Goal: Task Accomplishment & Management: Manage account settings

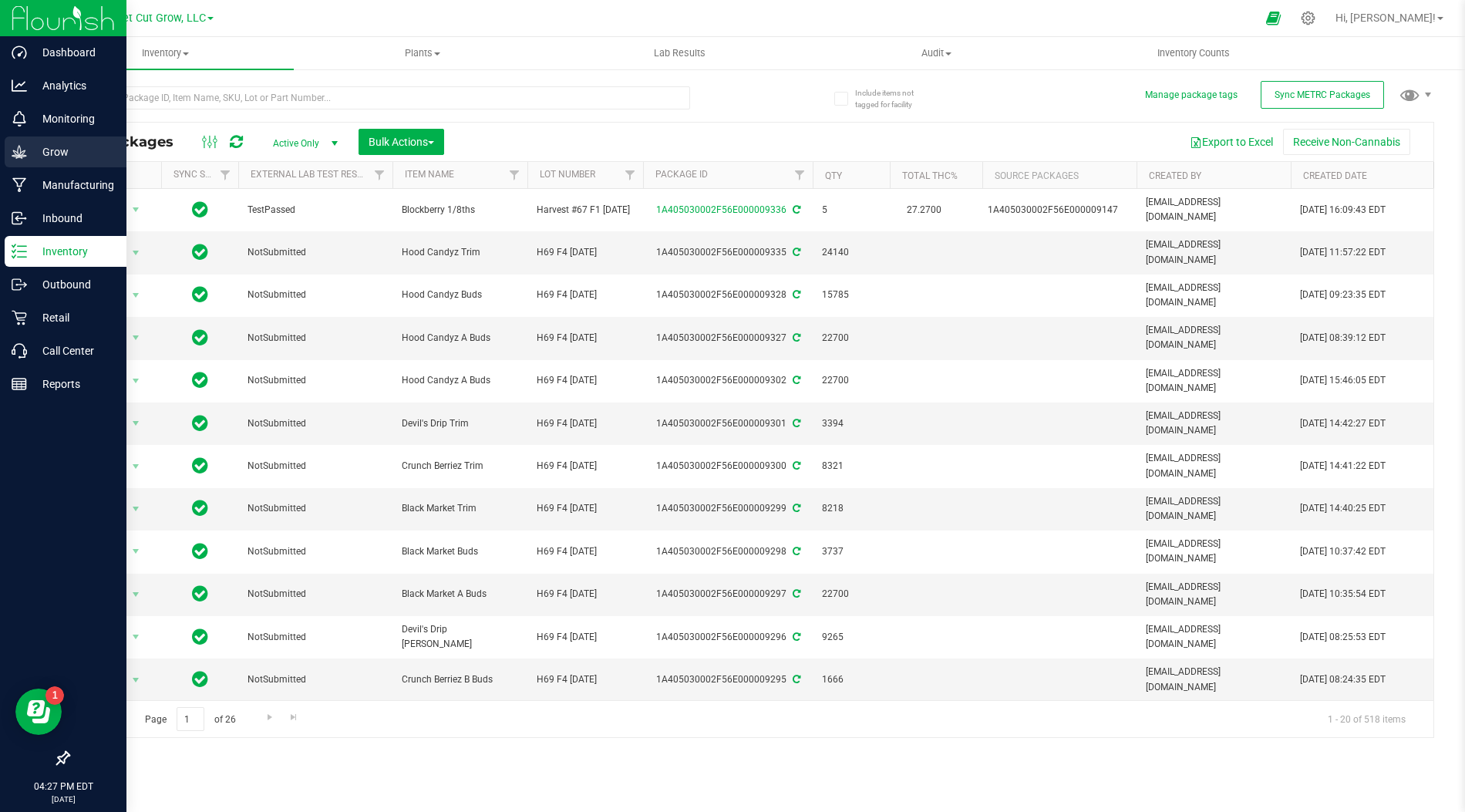
click at [41, 149] on p "Grow" at bounding box center [73, 152] width 93 height 19
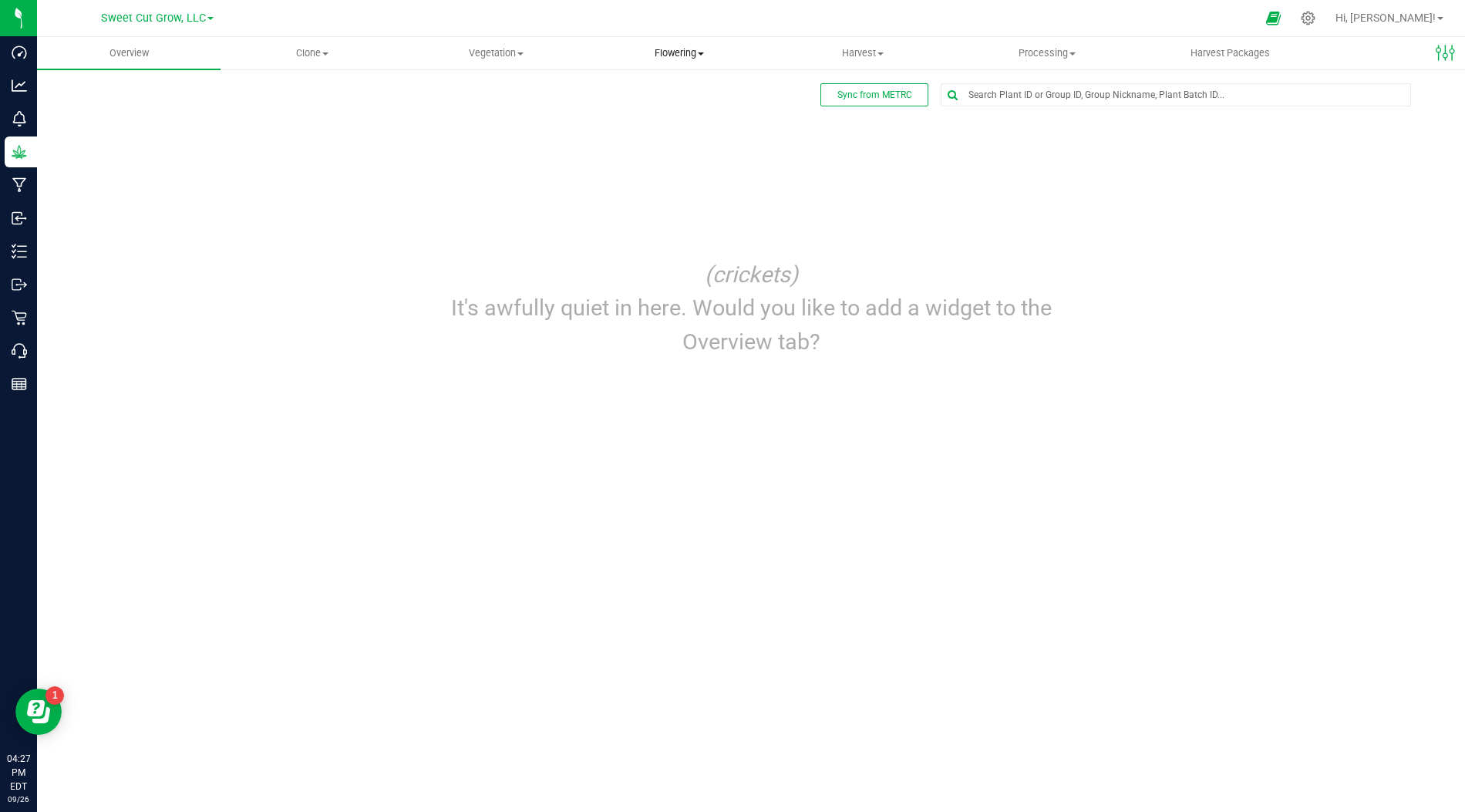
click at [699, 54] on span "Flowering" at bounding box center [679, 53] width 182 height 14
click at [661, 199] on div "Sync from METRC Edit dashboard (crickets) It's awfully quiet in here. Would you…" at bounding box center [751, 227] width 1367 height 289
click at [696, 54] on span "Flowering" at bounding box center [680, 53] width 184 height 14
click at [659, 208] on div "Sync from METRC Edit dashboard (crickets) It's awfully quiet in here. Would you…" at bounding box center [751, 227] width 1367 height 289
click at [696, 50] on span "Flowering" at bounding box center [680, 53] width 184 height 14
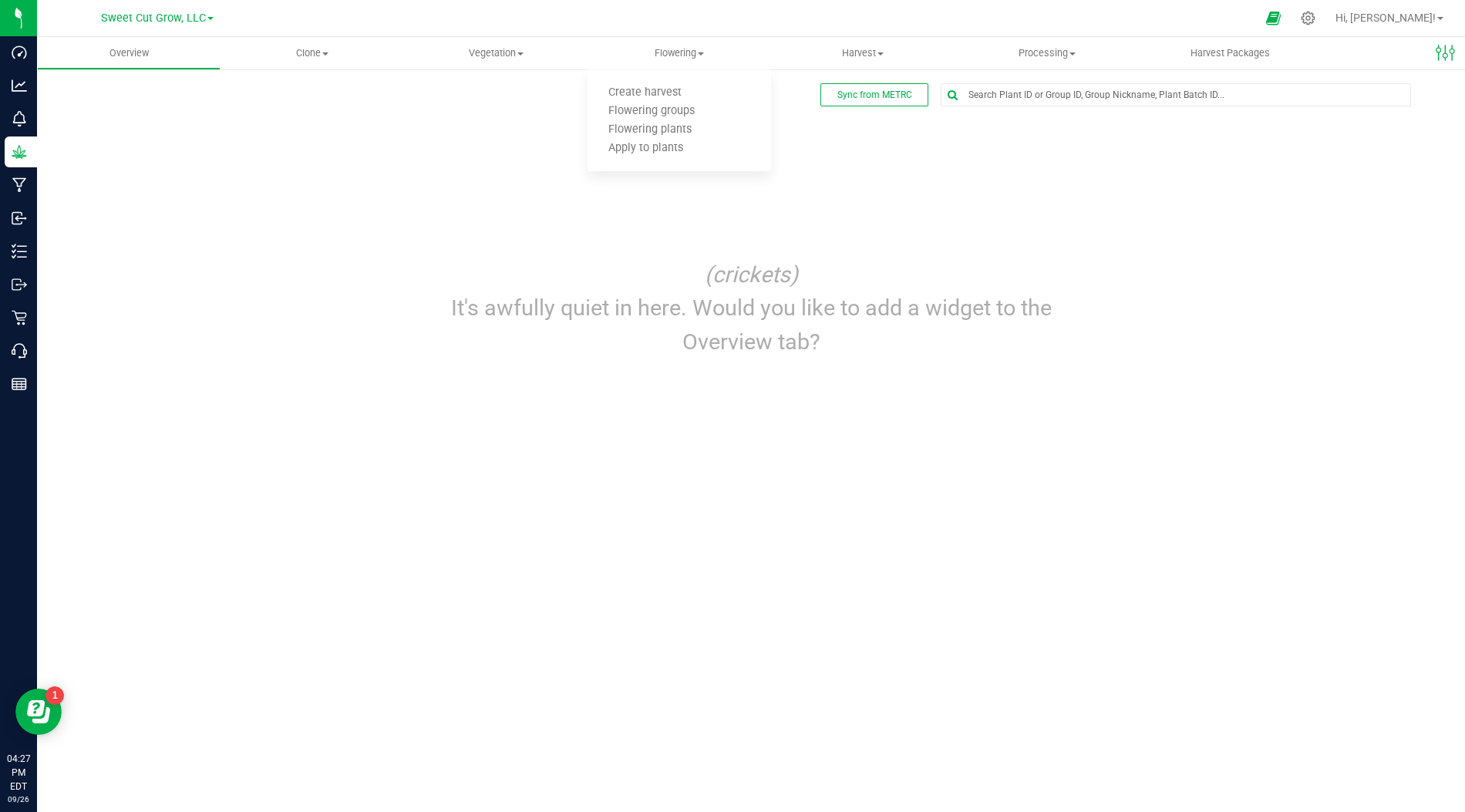
click at [696, 211] on div "Sync from METRC Edit dashboard (crickets) It's awfully quiet in here. Would you…" at bounding box center [751, 227] width 1367 height 289
click at [703, 49] on span "Flowering" at bounding box center [680, 53] width 184 height 14
click at [679, 94] on span "Create harvest" at bounding box center [645, 92] width 115 height 13
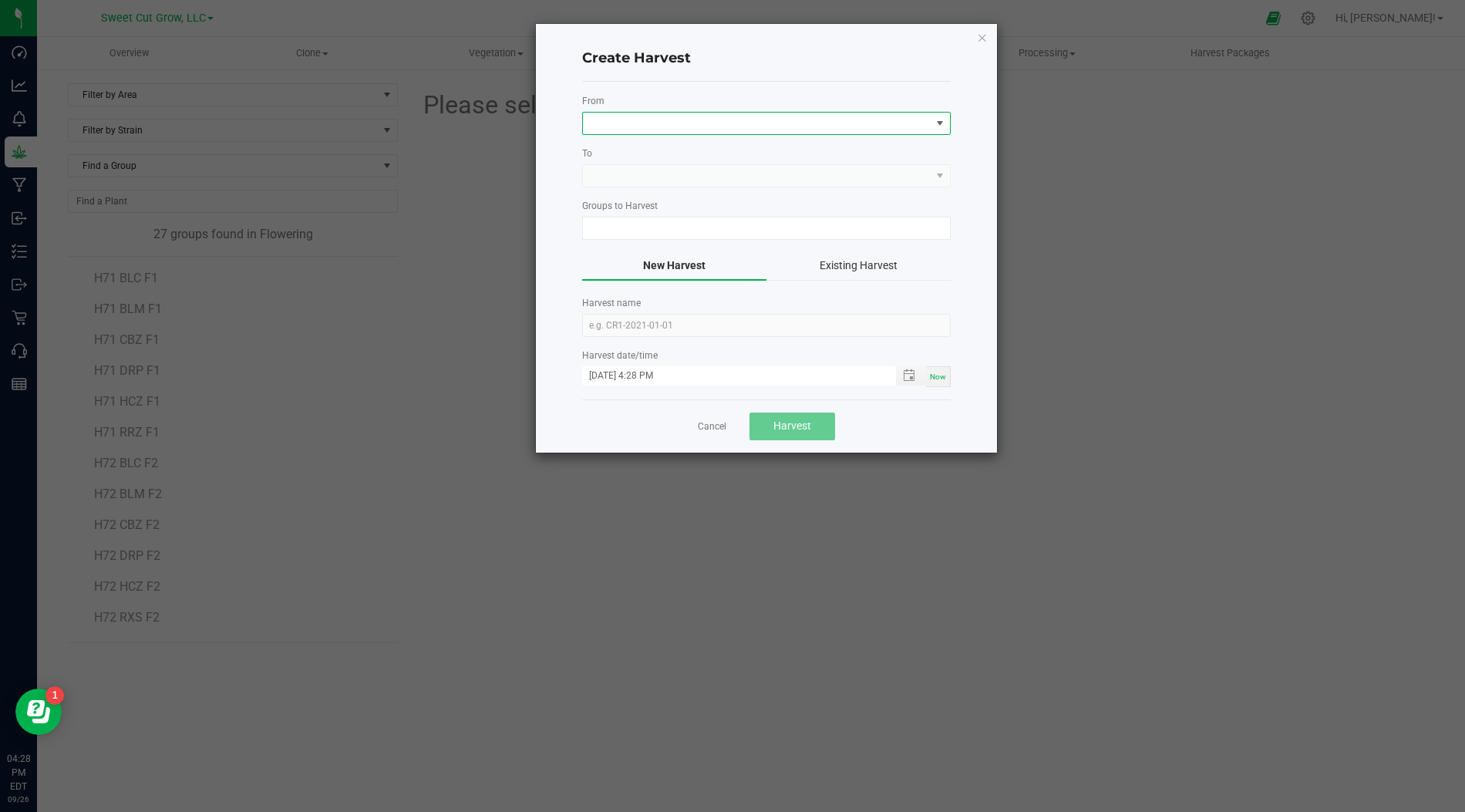
click at [753, 113] on span at bounding box center [757, 124] width 348 height 22
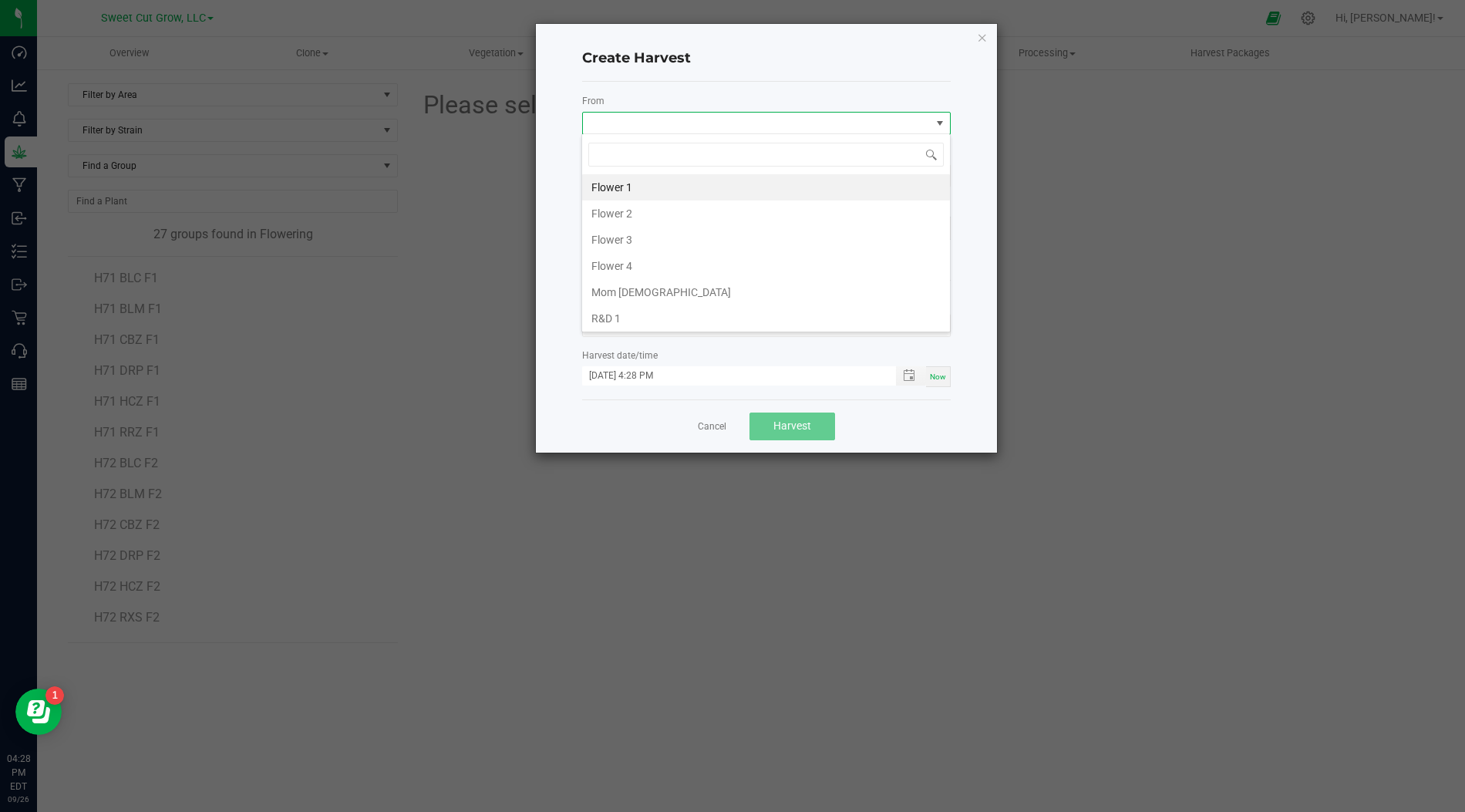
scroll to position [22, 369]
click at [690, 187] on li "Flower 1" at bounding box center [766, 187] width 368 height 26
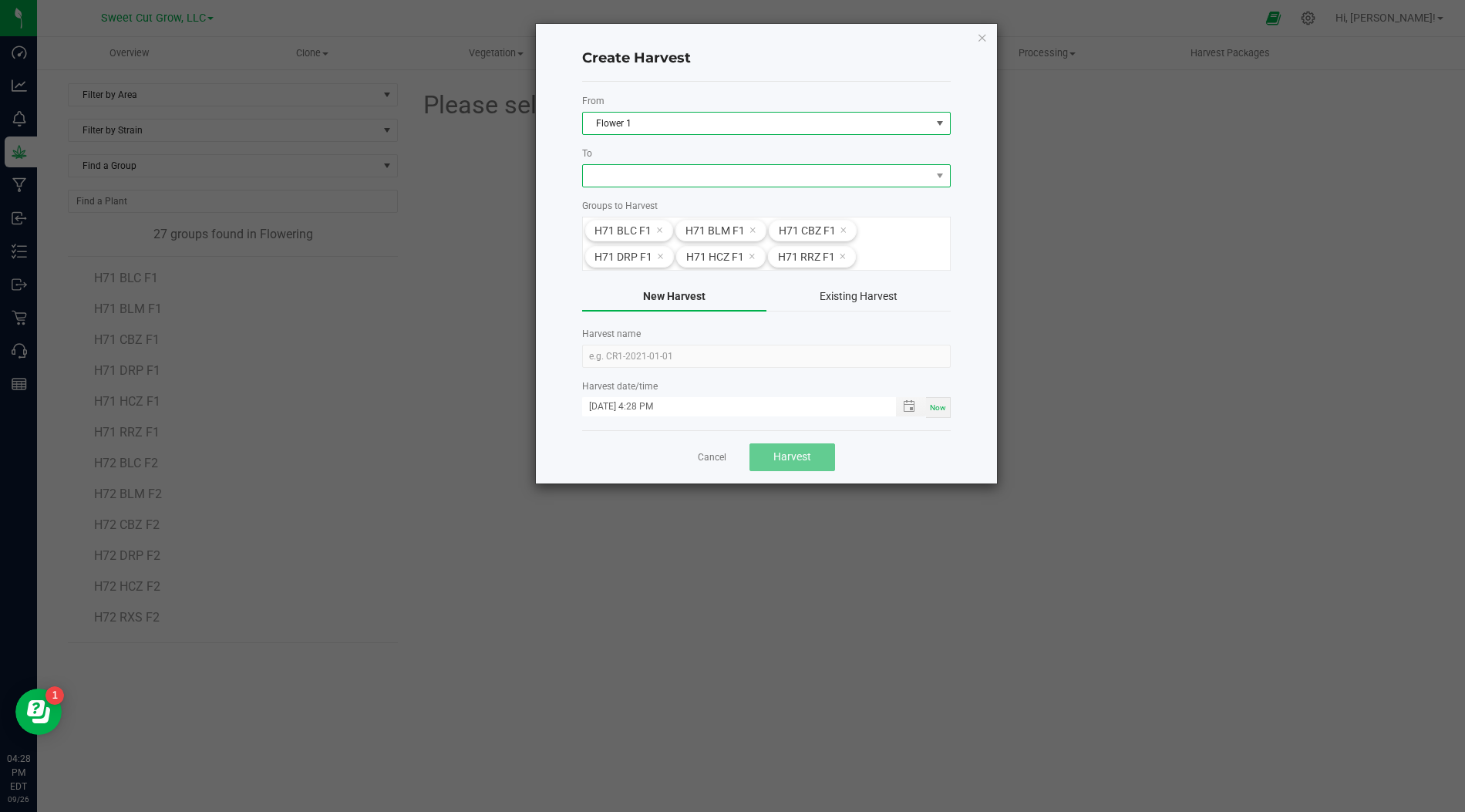
click at [693, 182] on span at bounding box center [757, 176] width 348 height 22
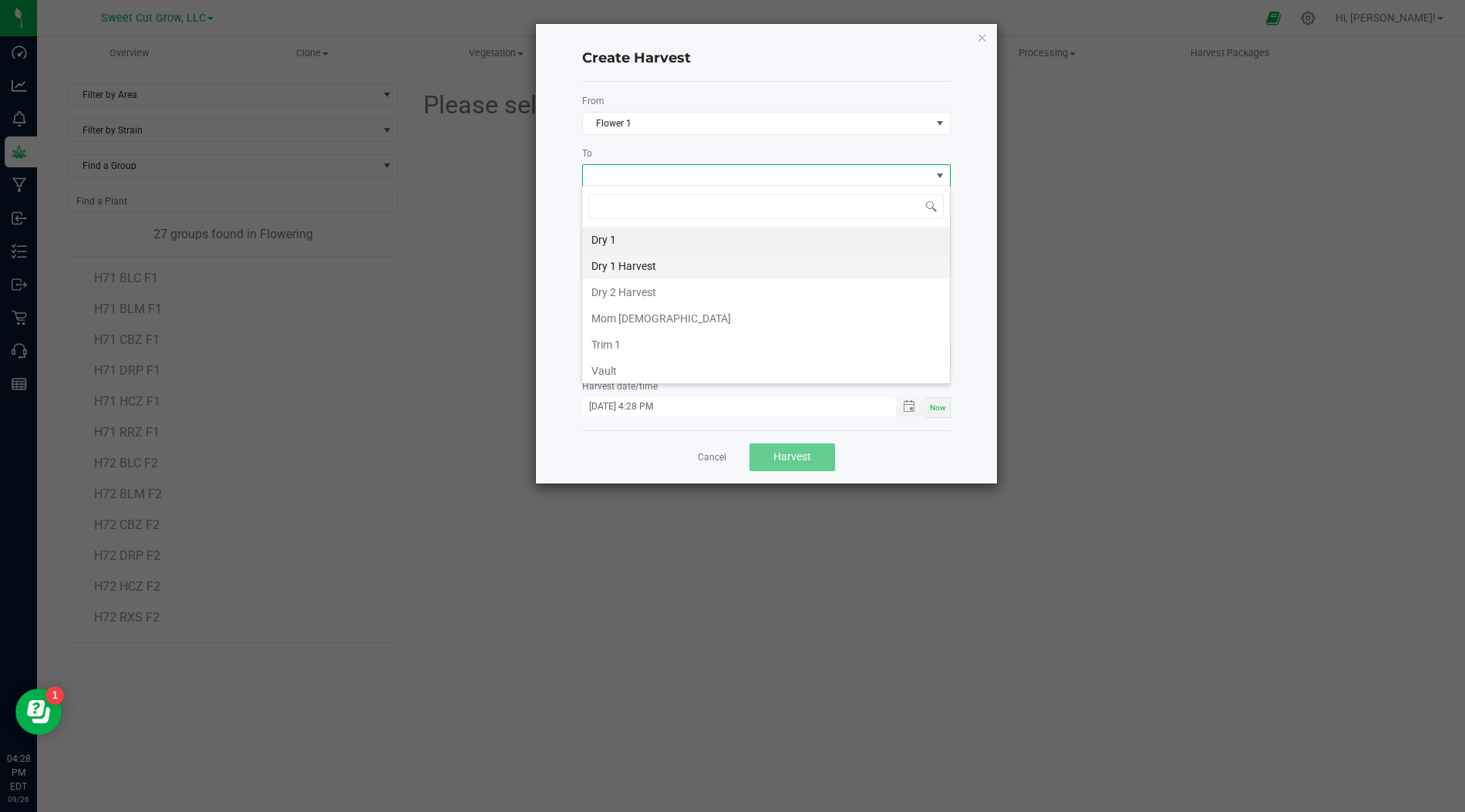
click at [662, 256] on li "Dry 1 Harvest" at bounding box center [766, 266] width 368 height 26
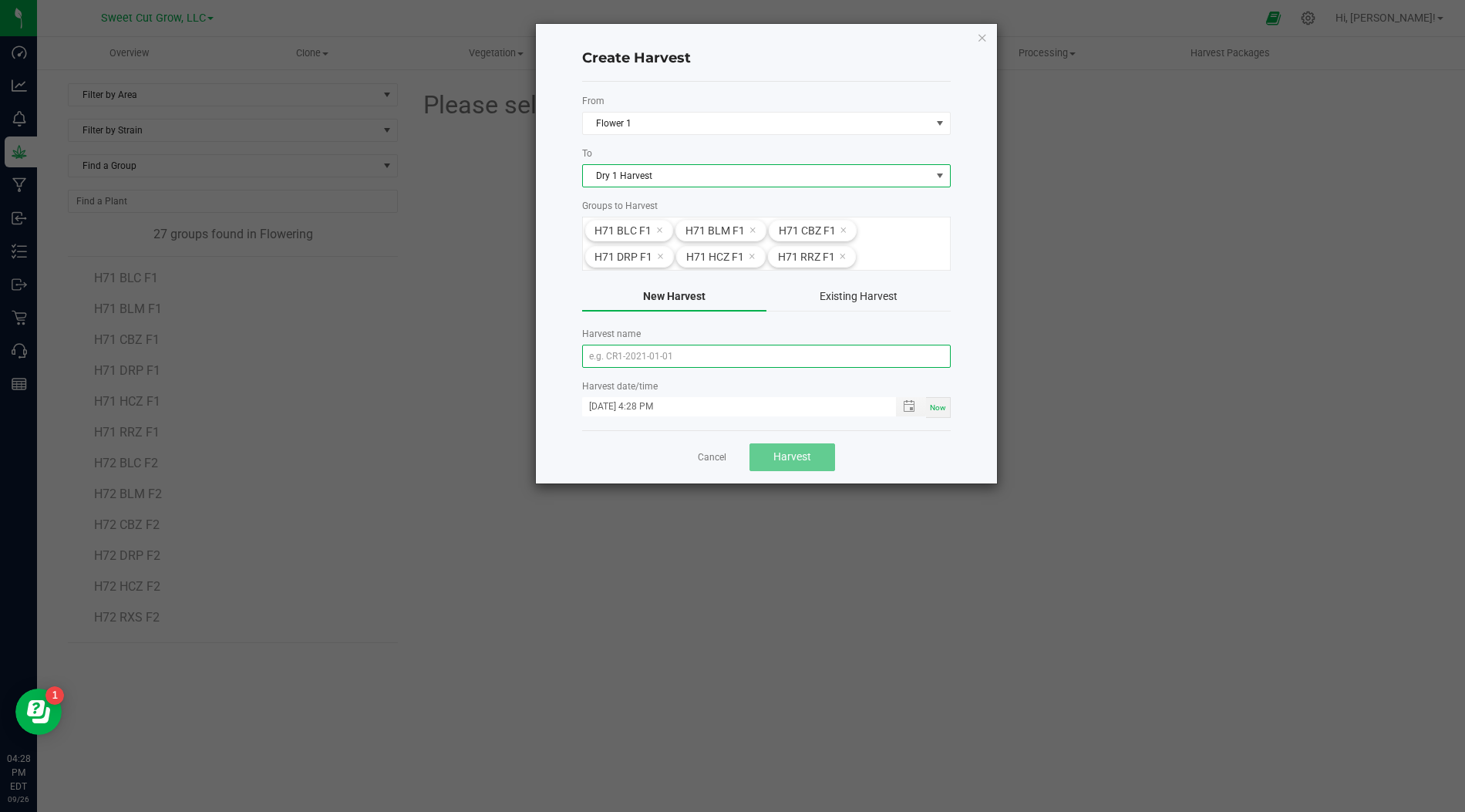
click at [676, 347] on input "text" at bounding box center [766, 356] width 369 height 23
click at [603, 358] on input "H61 F4 [DATE]" at bounding box center [766, 356] width 369 height 23
type input "H71 F1 [DATE]"
click at [939, 406] on div "Harvest date/time [DATE] 4:28 PM Now" at bounding box center [766, 398] width 369 height 39
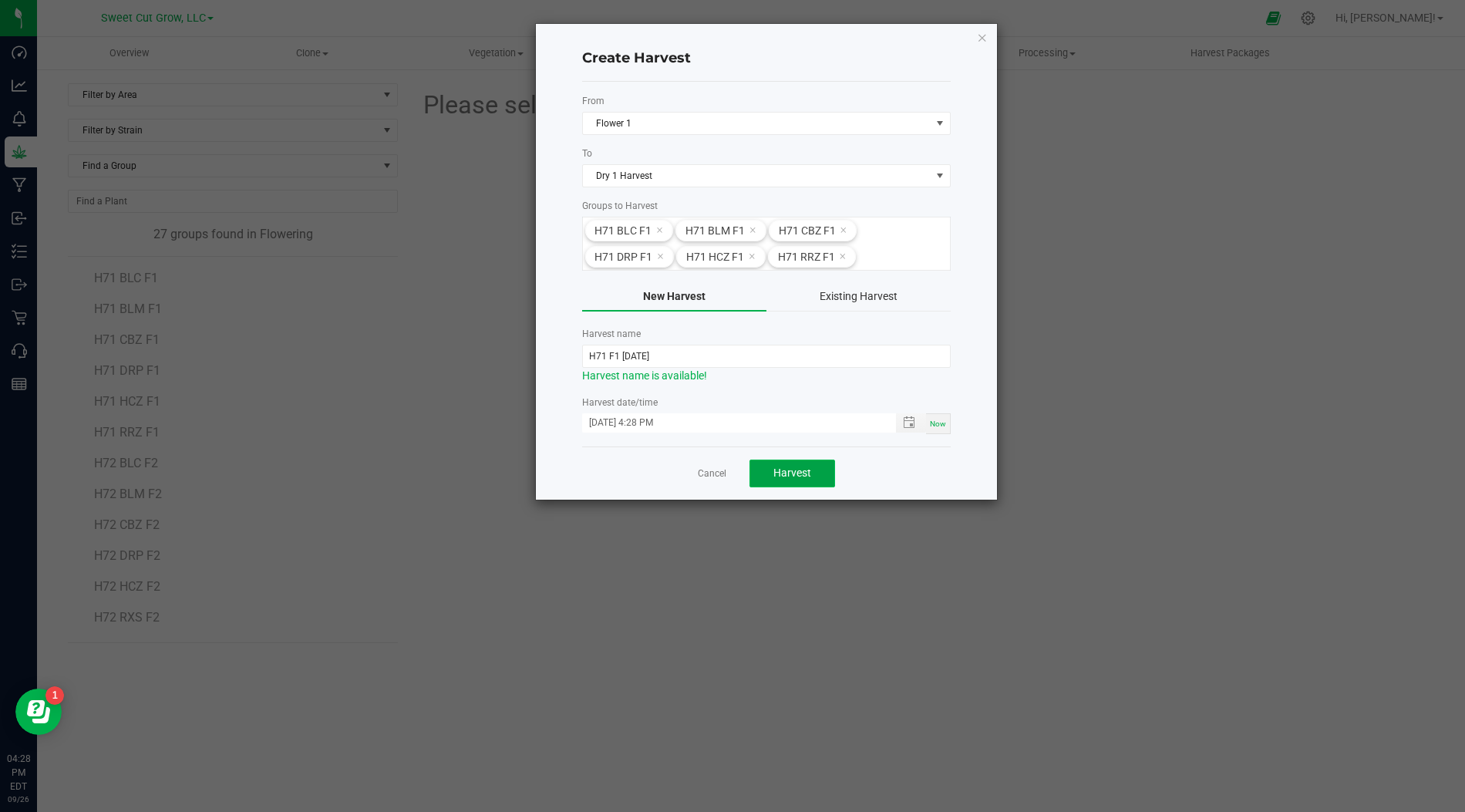
click at [796, 467] on span "Harvest" at bounding box center [793, 473] width 38 height 12
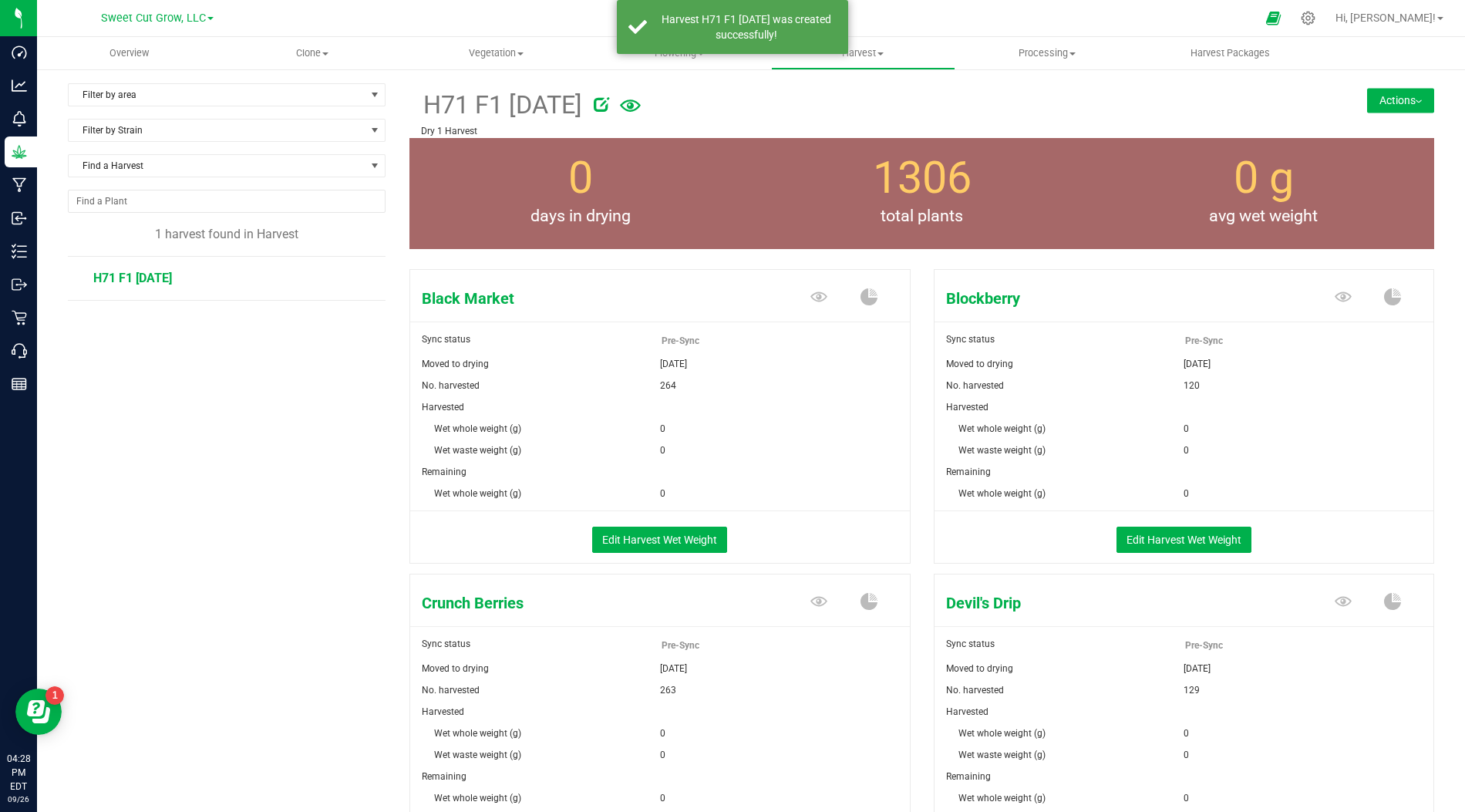
click at [1419, 100] on img at bounding box center [1419, 101] width 6 height 3
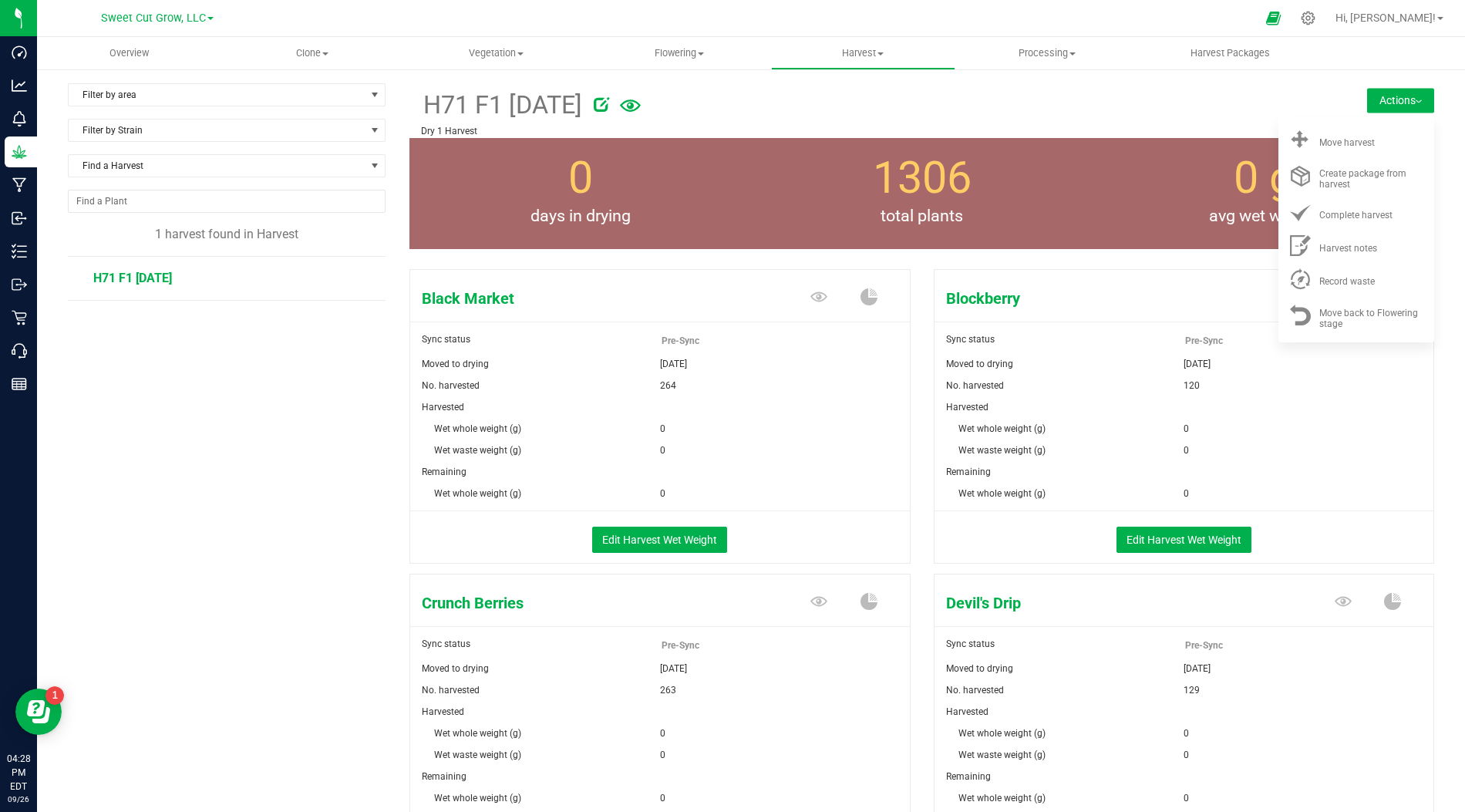
click at [1230, 99] on div at bounding box center [929, 101] width 670 height 31
click at [681, 531] on button "Edit Harvest Wet Weight" at bounding box center [659, 540] width 135 height 26
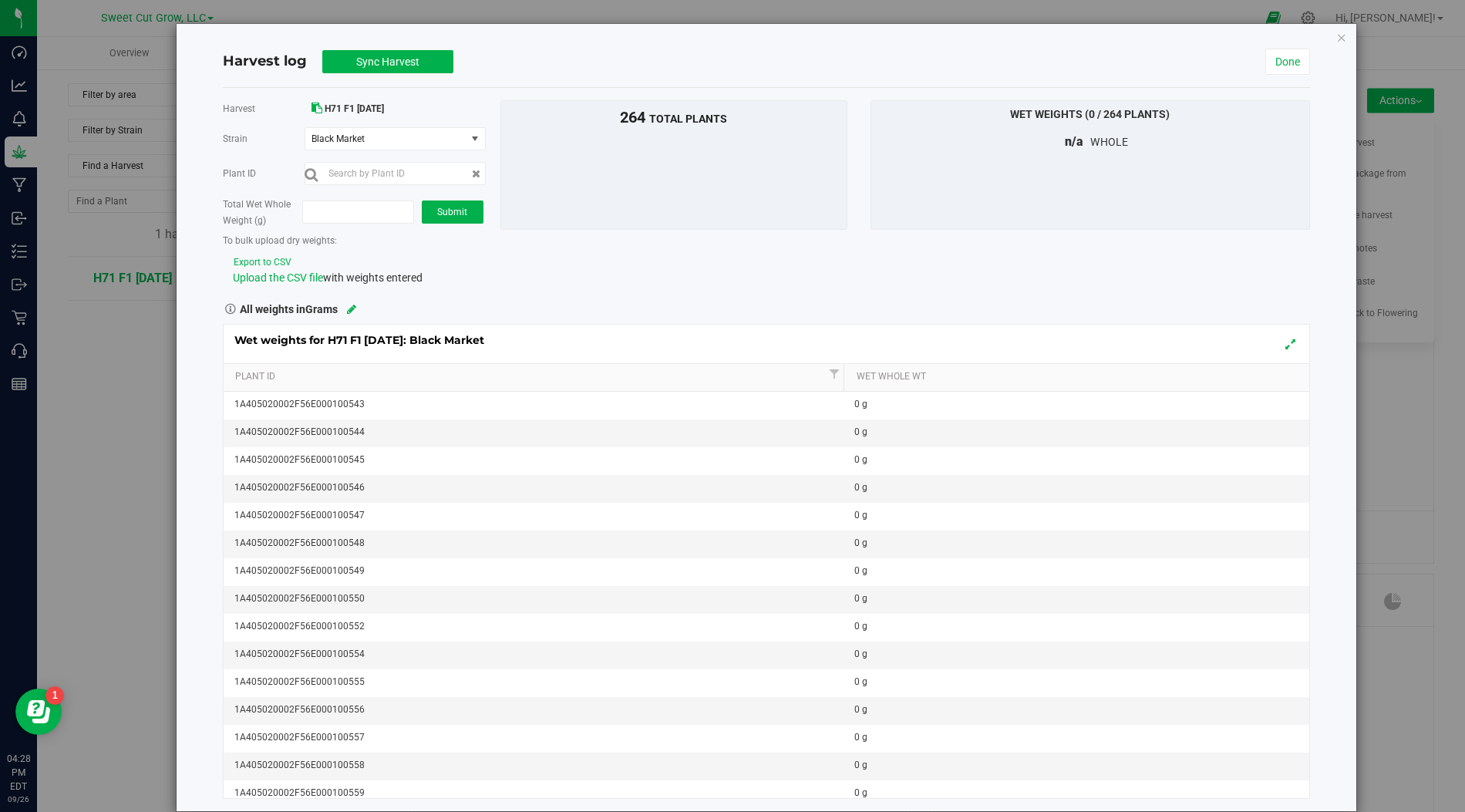
click at [257, 257] on button "Export to CSV" at bounding box center [262, 262] width 59 height 15
click at [1307, 55] on link "Done" at bounding box center [1288, 62] width 45 height 26
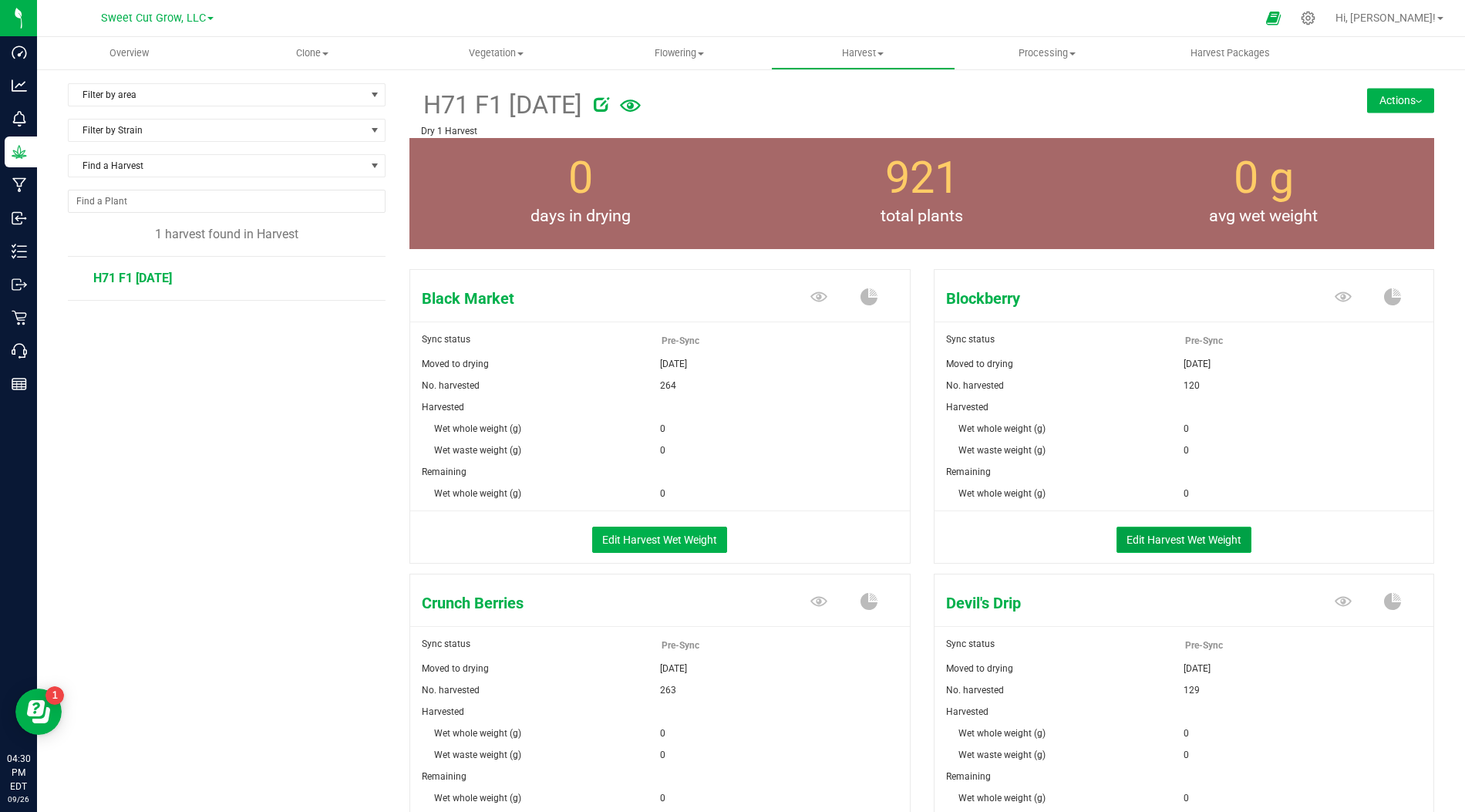
click at [1198, 536] on button "Edit Harvest Wet Weight" at bounding box center [1184, 540] width 135 height 26
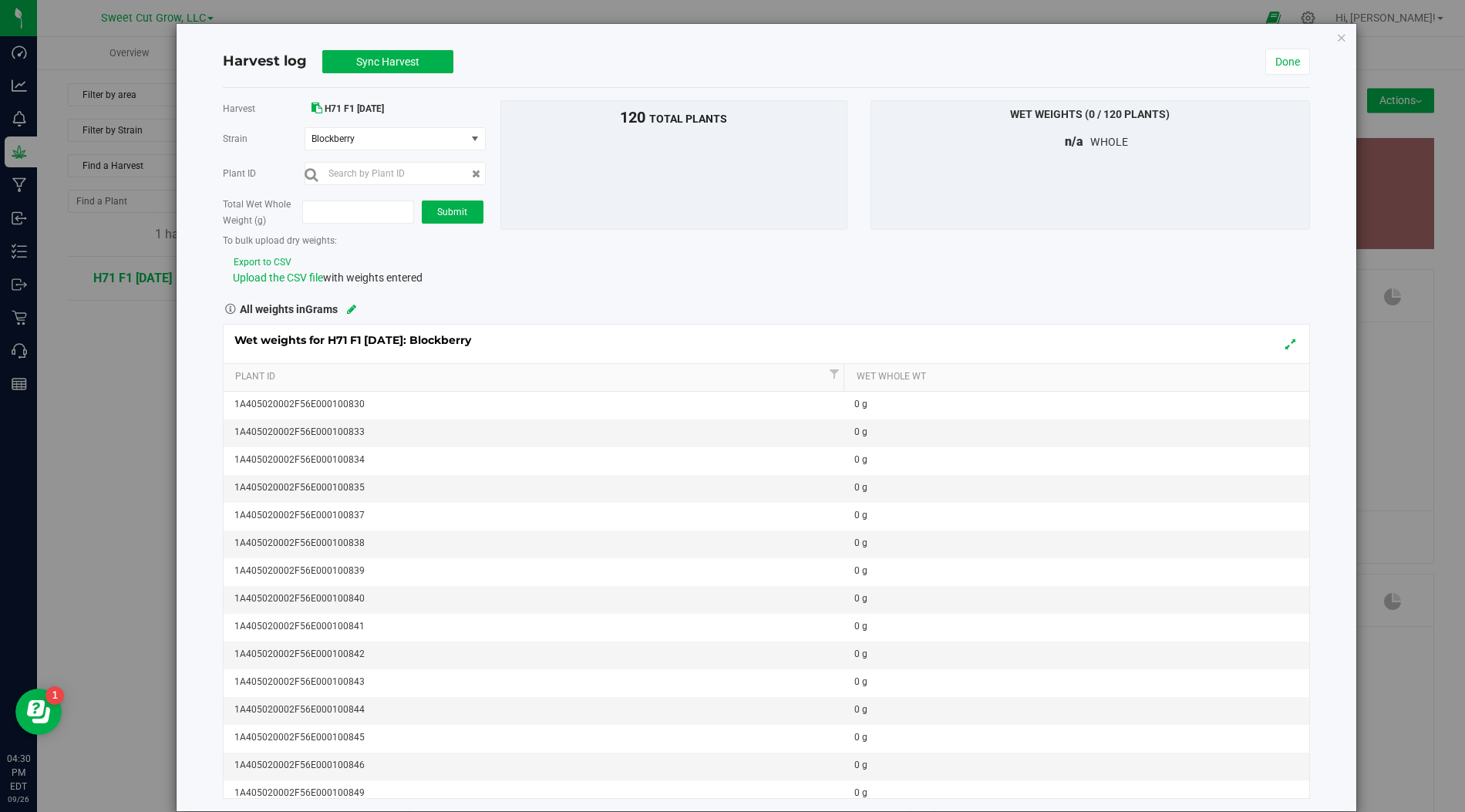
click at [269, 257] on button "Export to CSV" at bounding box center [262, 262] width 59 height 15
click at [1289, 60] on link "Done" at bounding box center [1288, 62] width 45 height 26
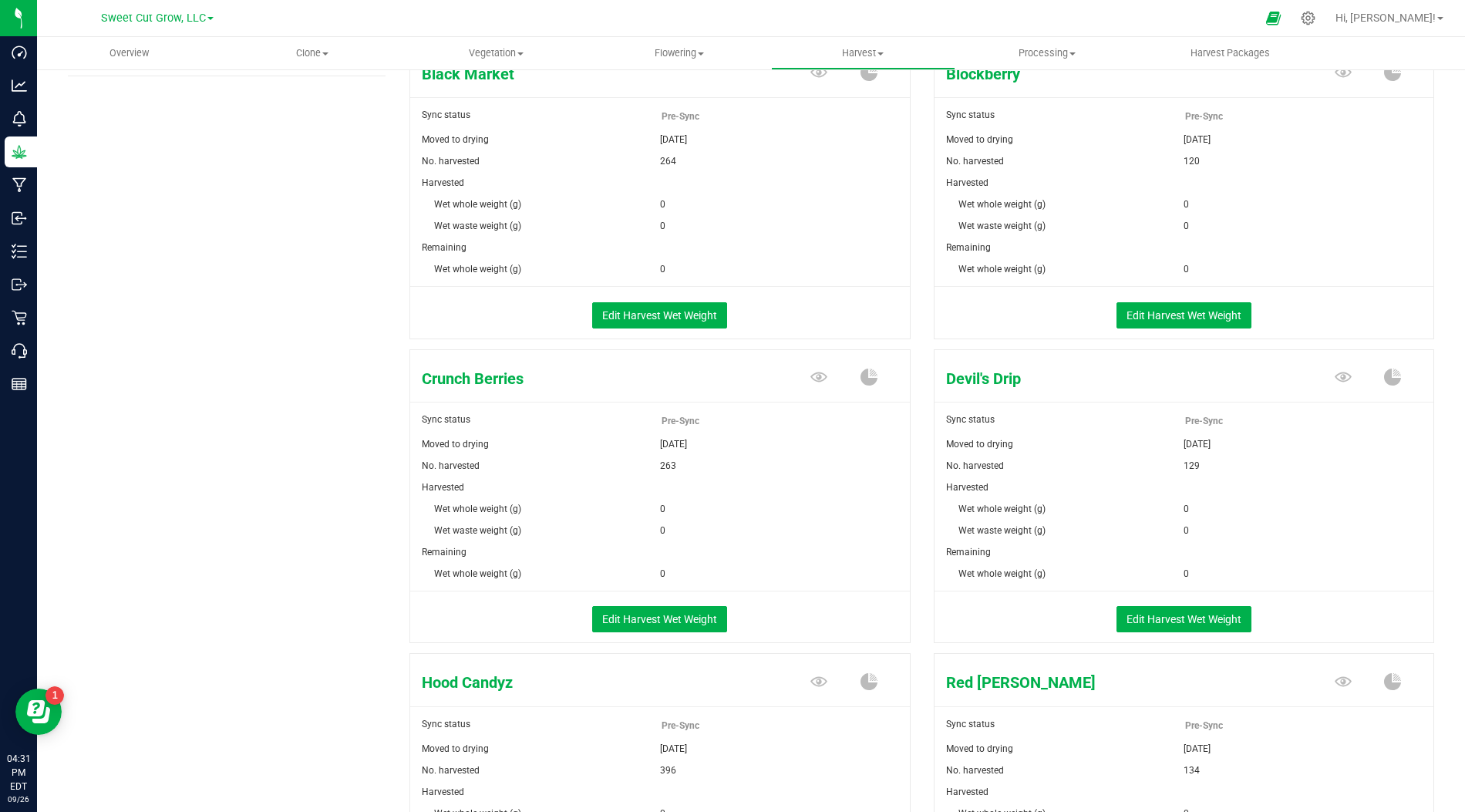
scroll to position [271, 0]
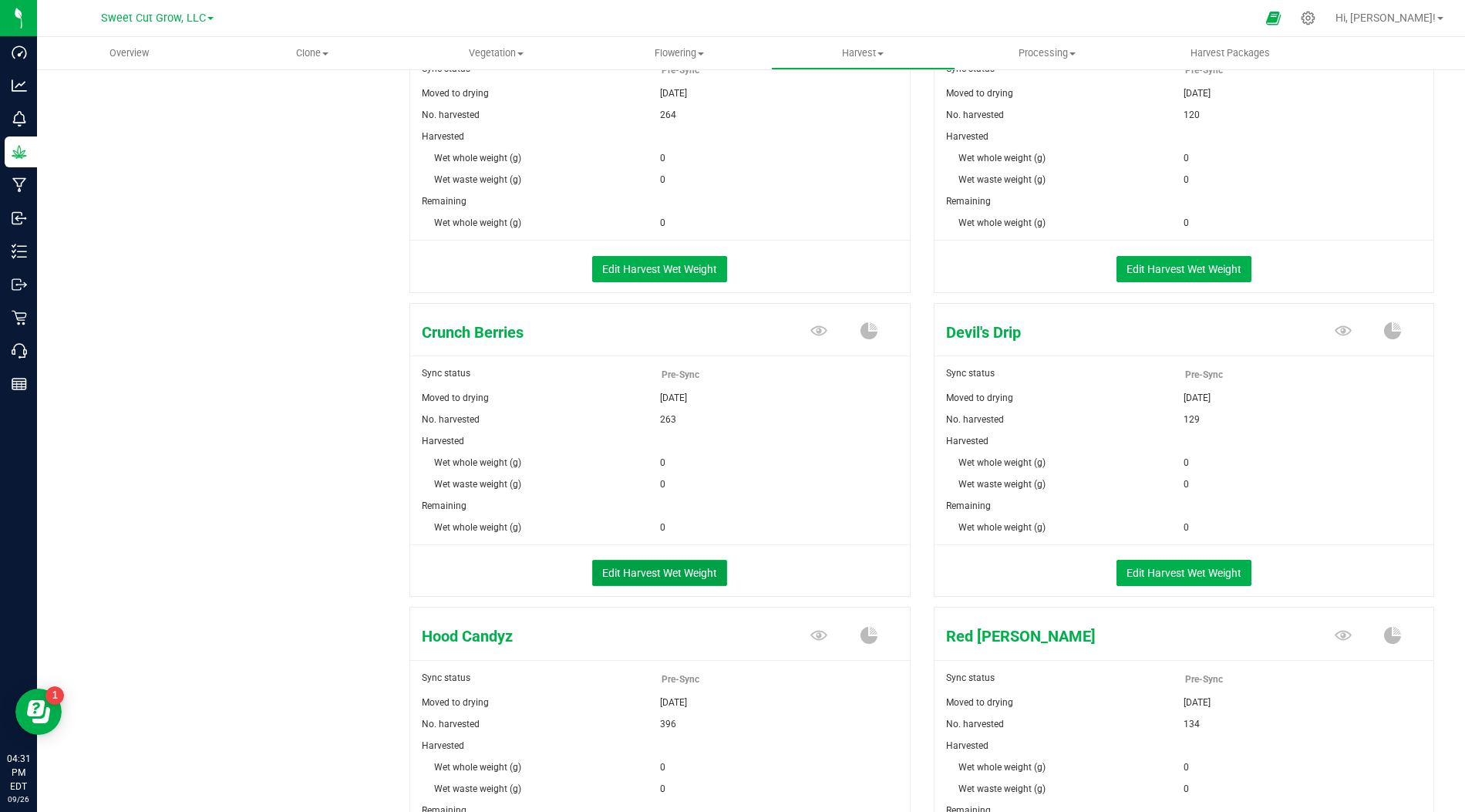
click at [682, 560] on button "Edit Harvest Wet Weight" at bounding box center [659, 573] width 135 height 26
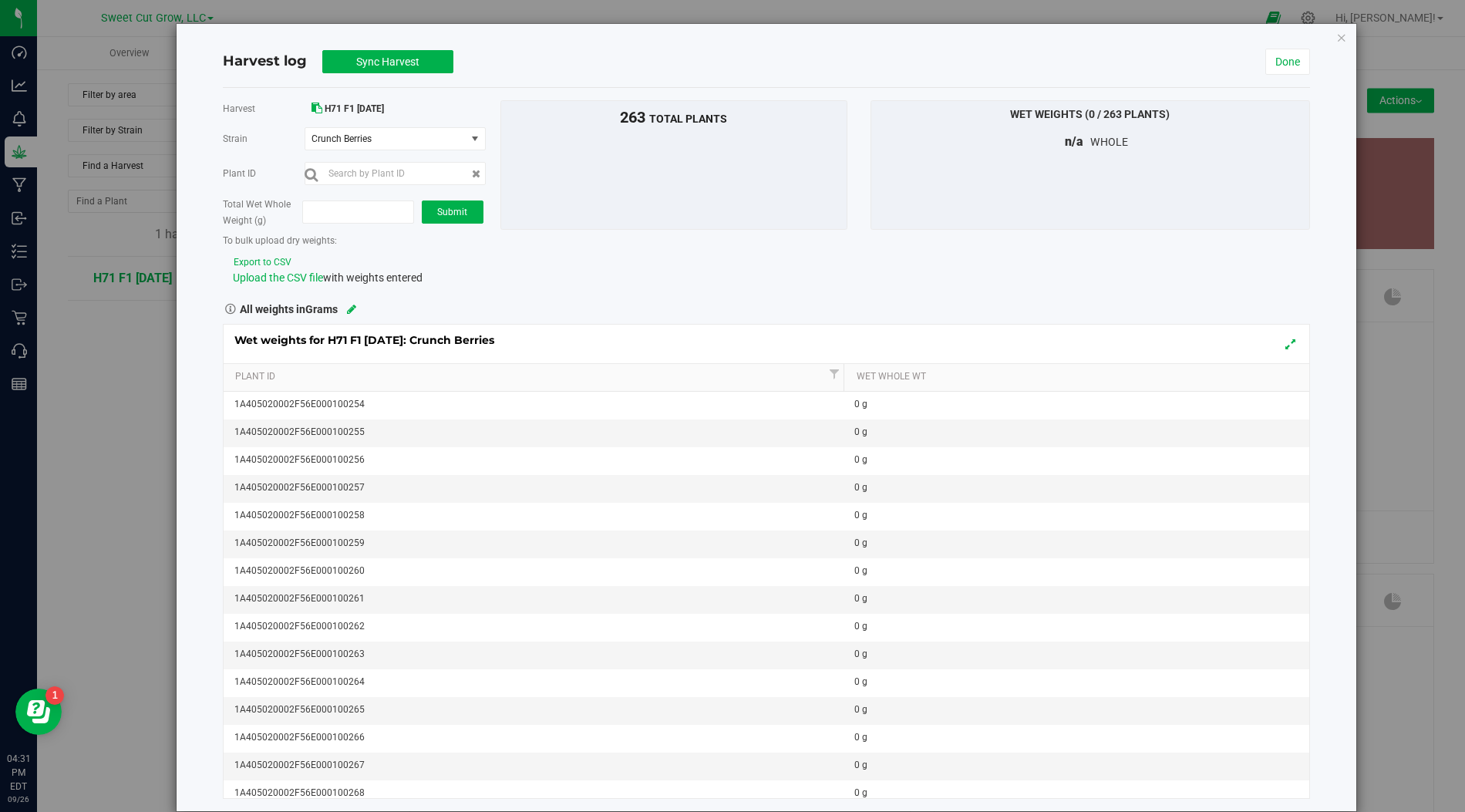
click at [277, 259] on button "Export to CSV" at bounding box center [262, 262] width 59 height 15
click at [1300, 62] on link "Done" at bounding box center [1288, 62] width 45 height 26
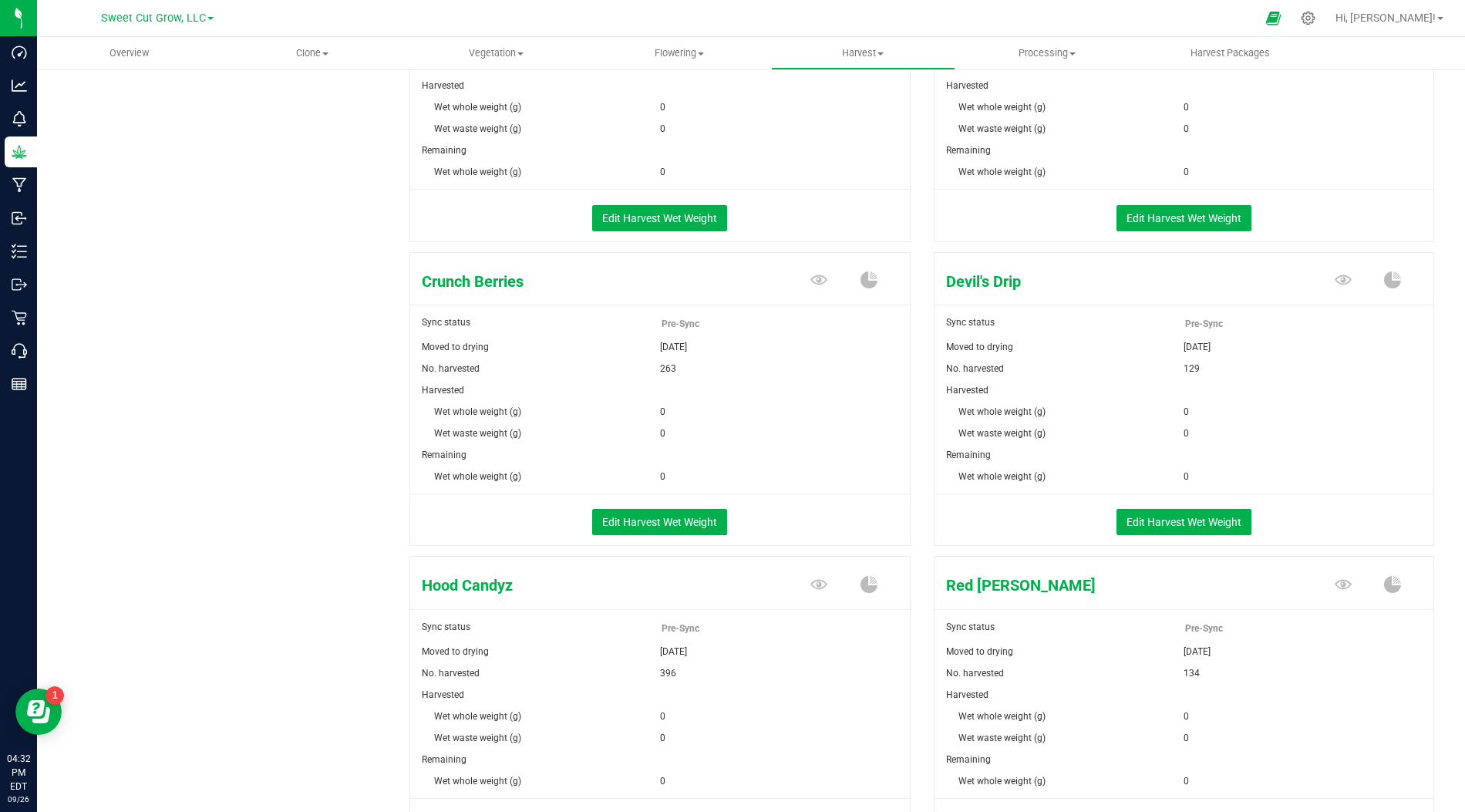
scroll to position [345, 0]
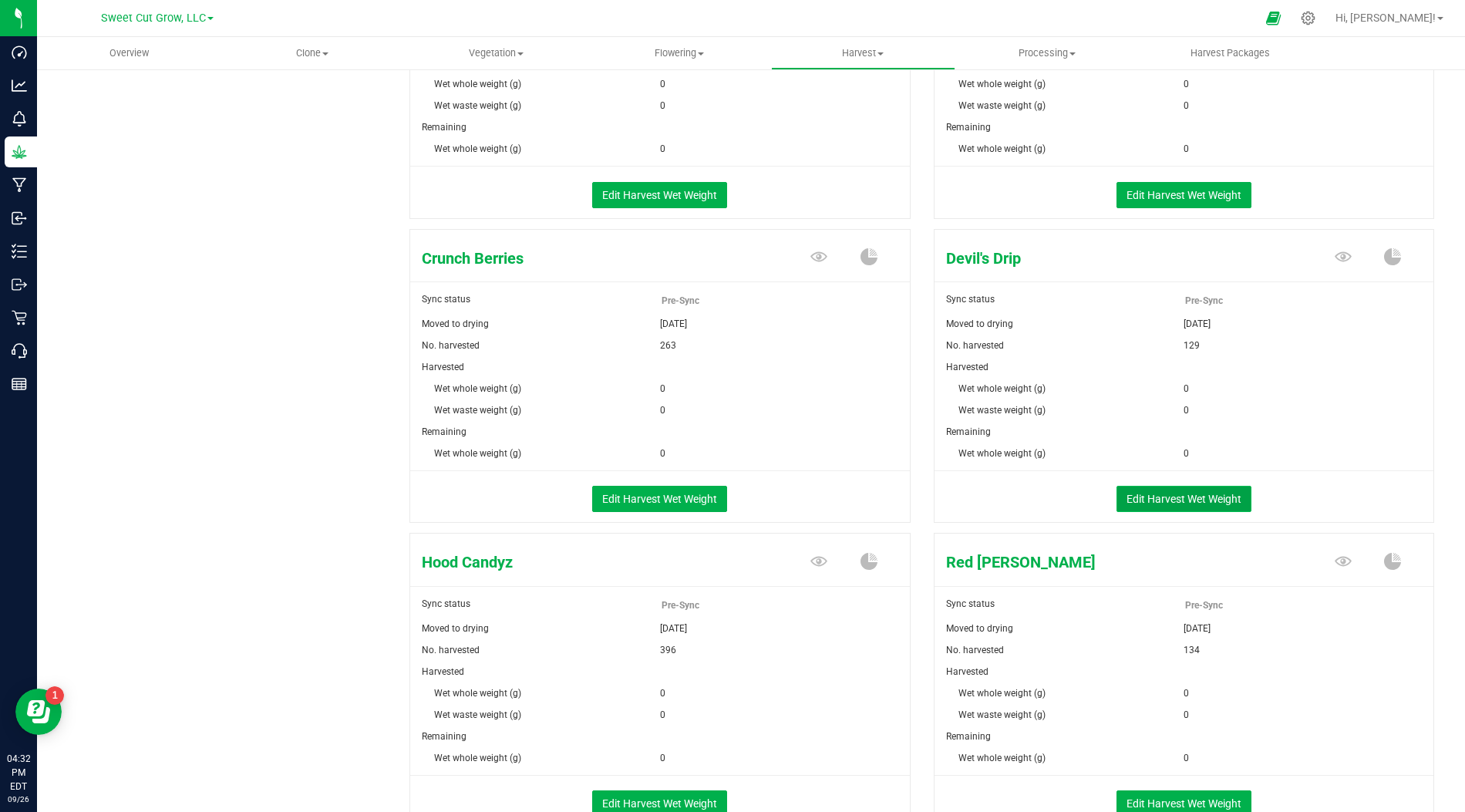
click at [1157, 492] on button "Edit Harvest Wet Weight" at bounding box center [1184, 499] width 135 height 26
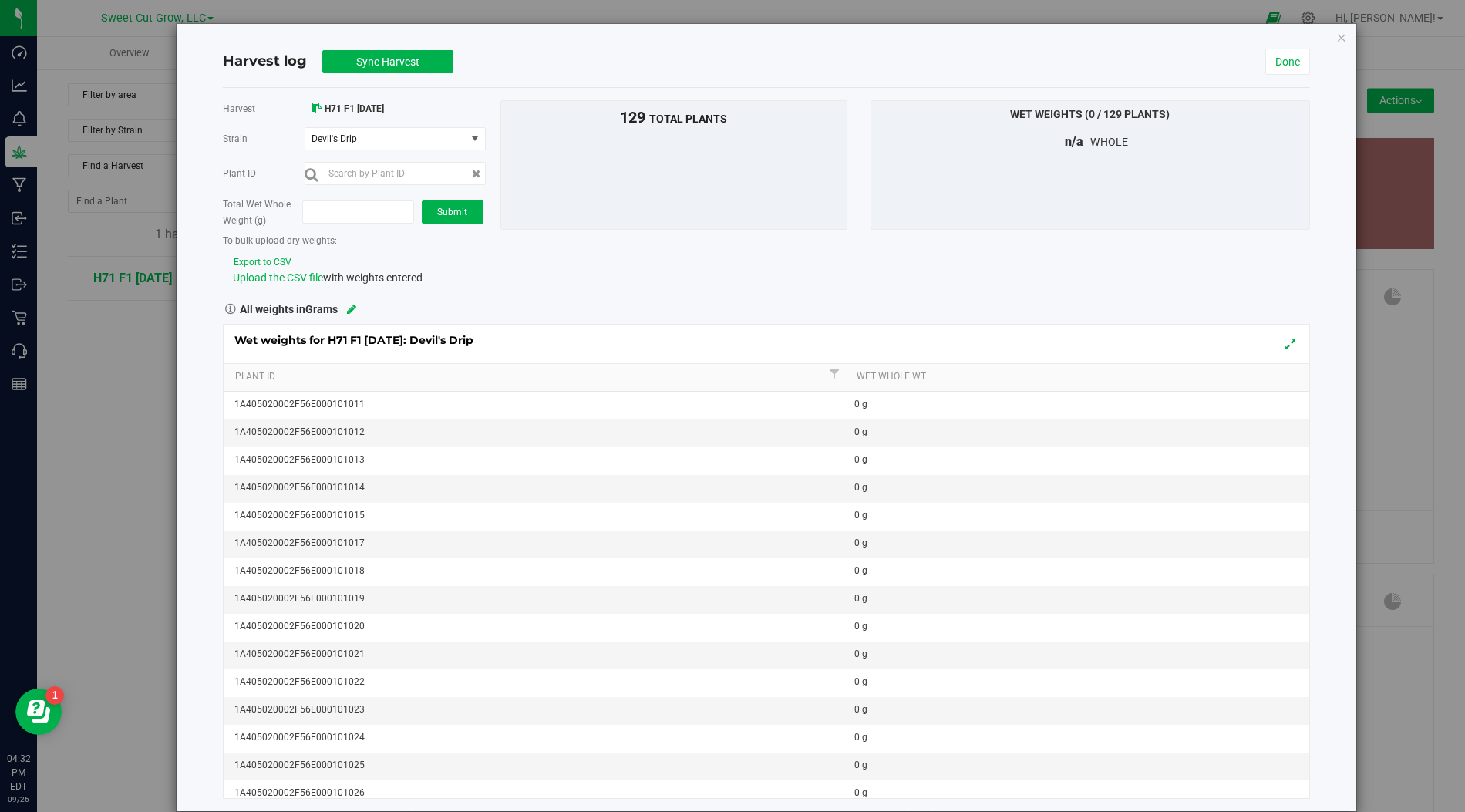
click at [278, 260] on button "Export to CSV" at bounding box center [262, 262] width 59 height 15
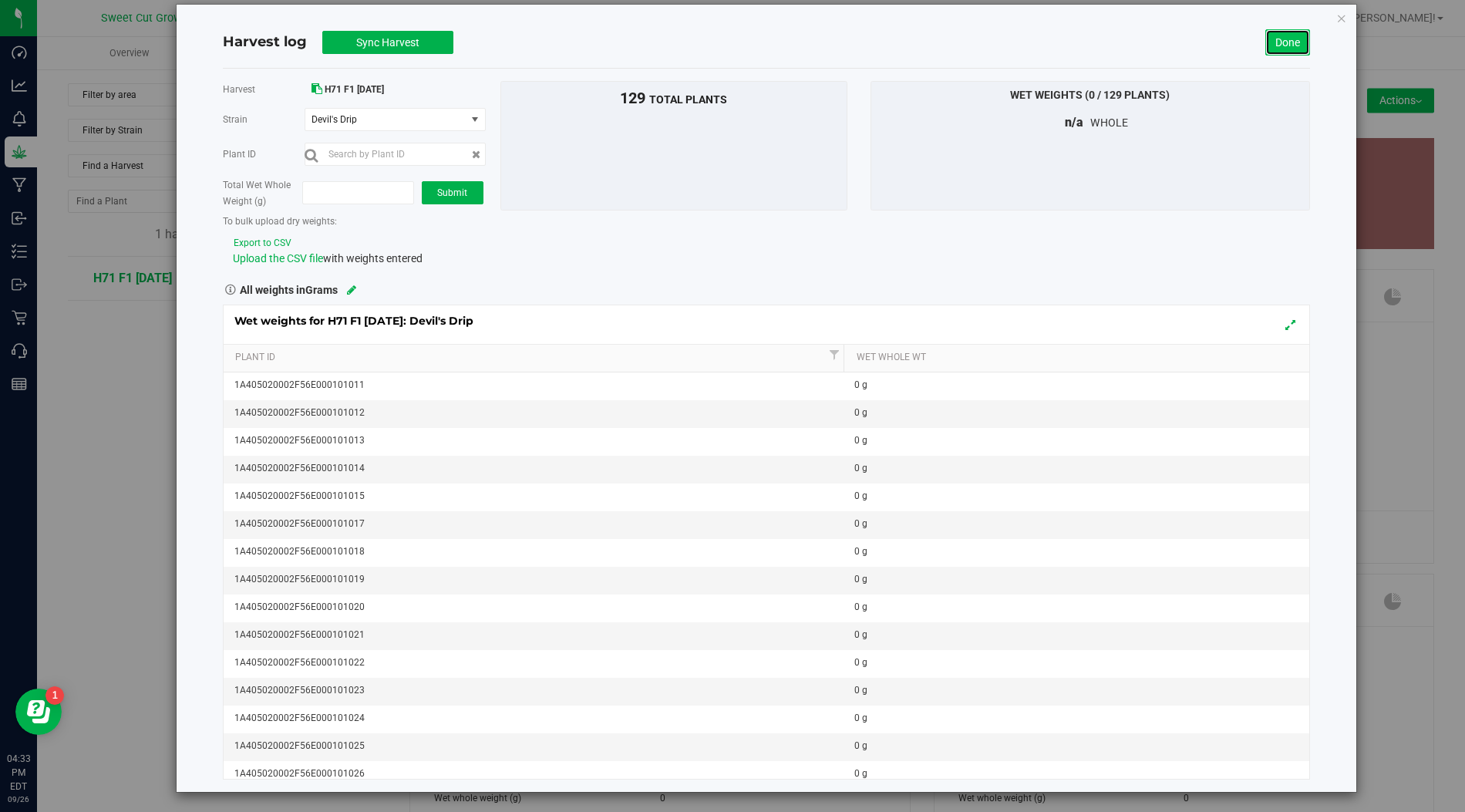
click at [1284, 43] on link "Done" at bounding box center [1288, 42] width 45 height 26
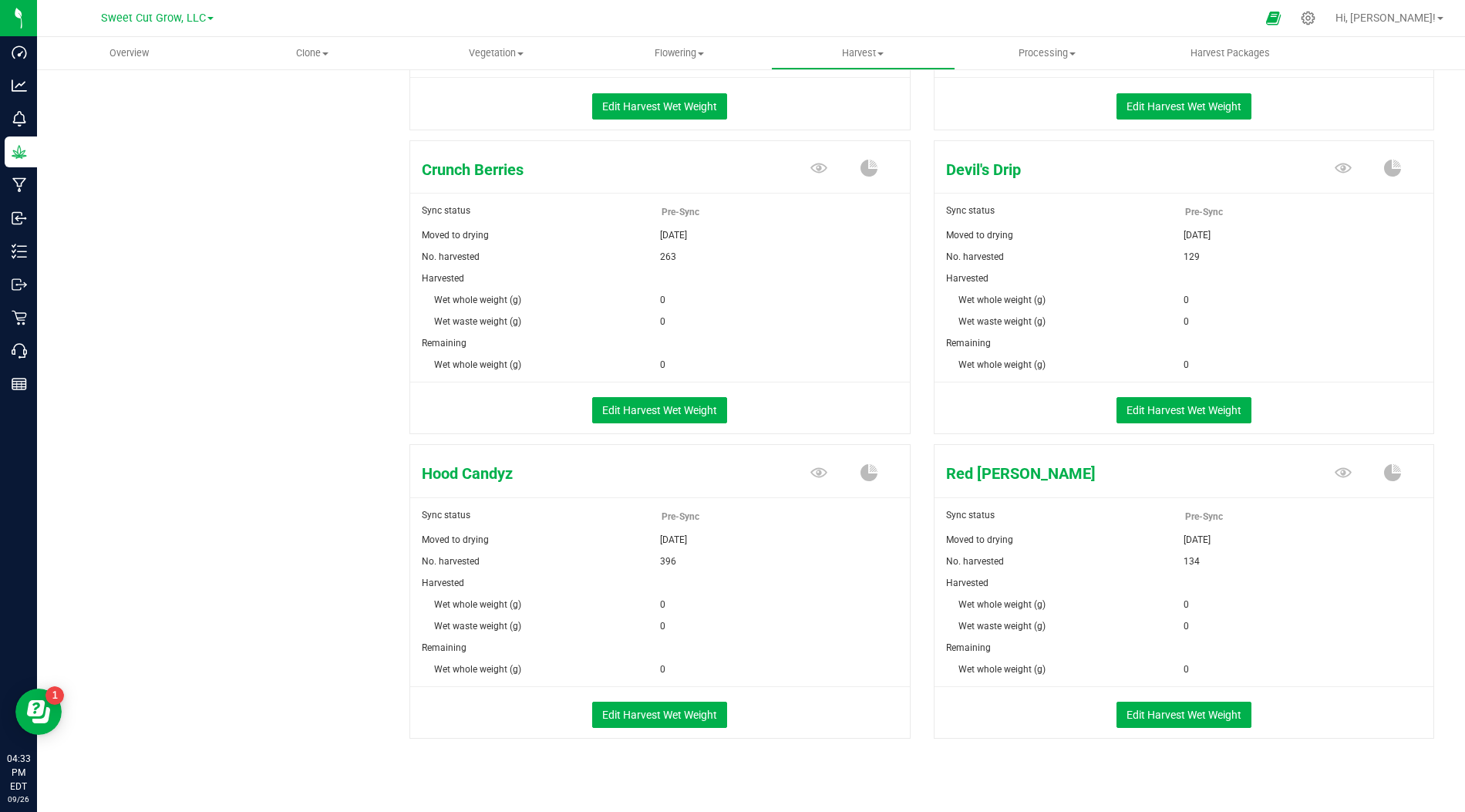
scroll to position [443, 0]
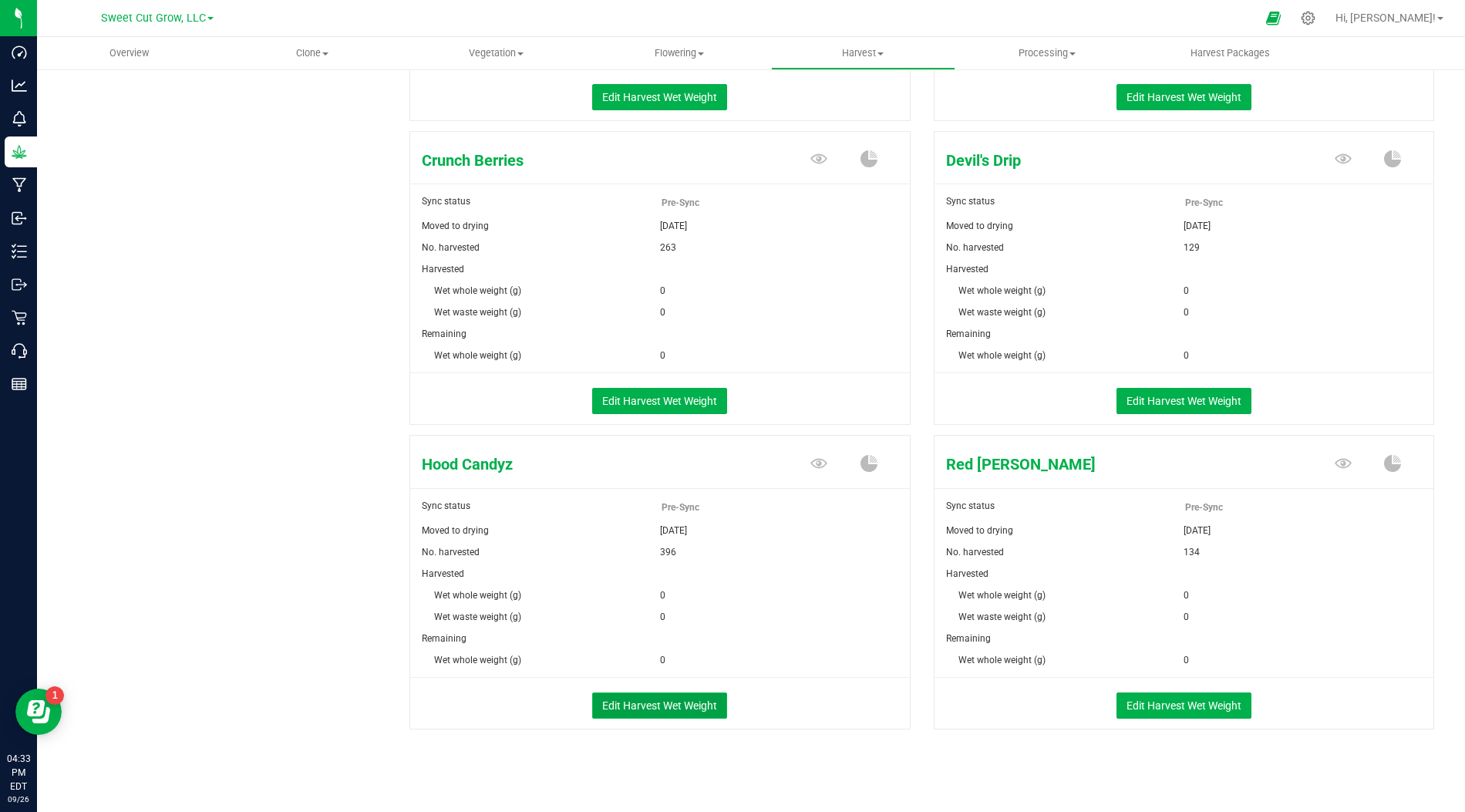
click at [683, 696] on button "Edit Harvest Wet Weight" at bounding box center [659, 706] width 135 height 26
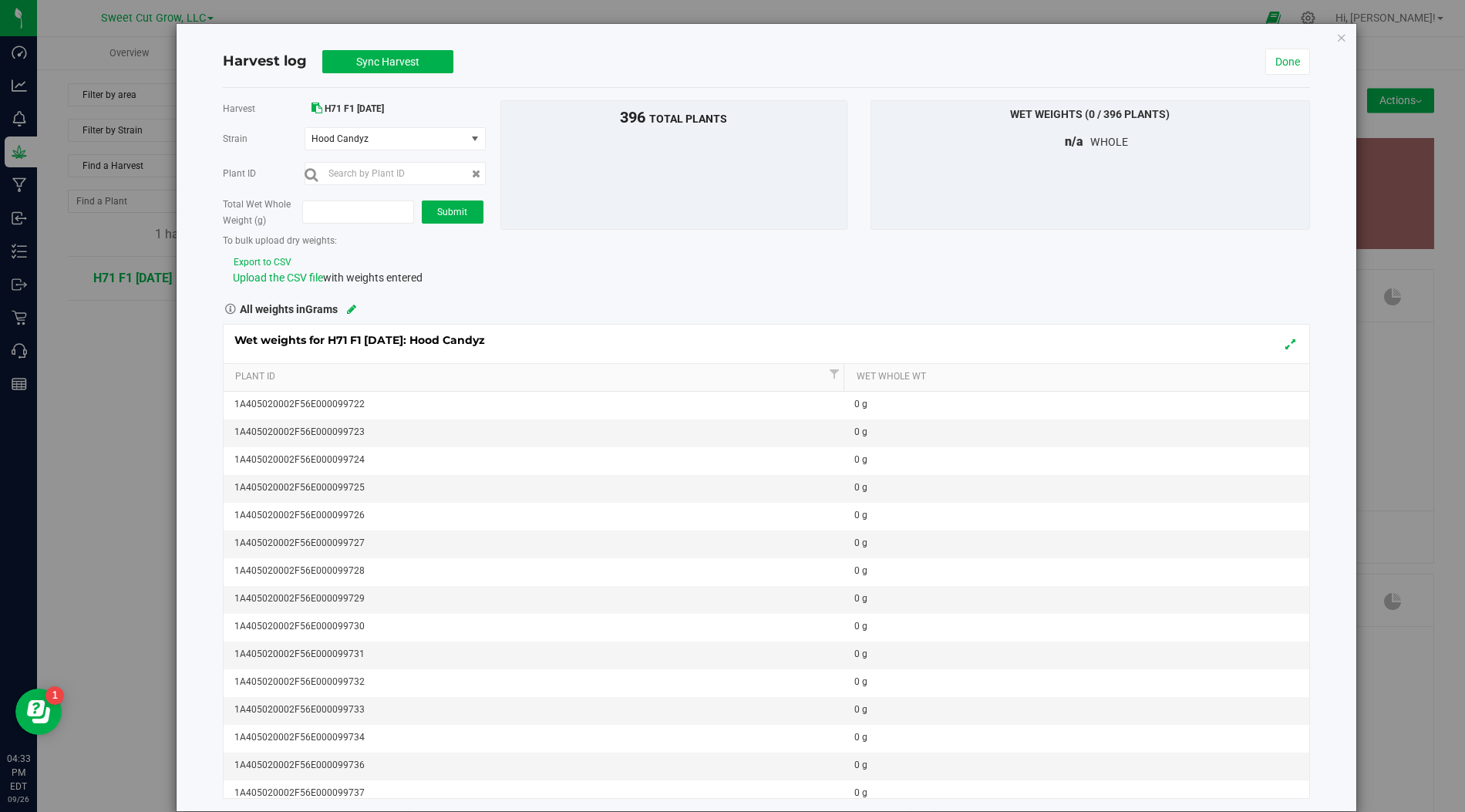
click at [271, 256] on button "Export to CSV" at bounding box center [262, 262] width 59 height 15
click at [1287, 56] on link "Done" at bounding box center [1288, 62] width 45 height 26
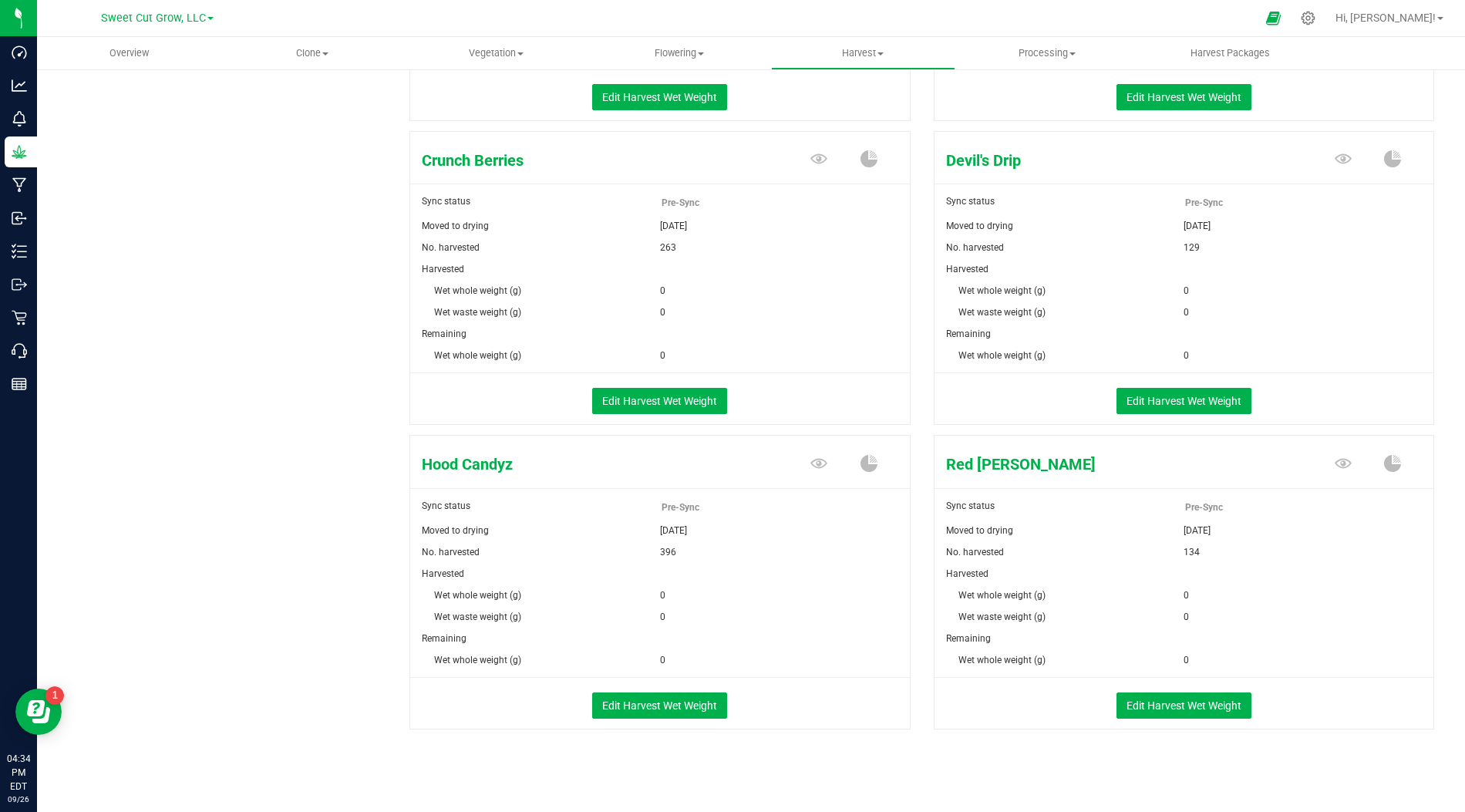
scroll to position [442, 0]
click at [1163, 710] on button "Edit Harvest Wet Weight" at bounding box center [1184, 706] width 135 height 26
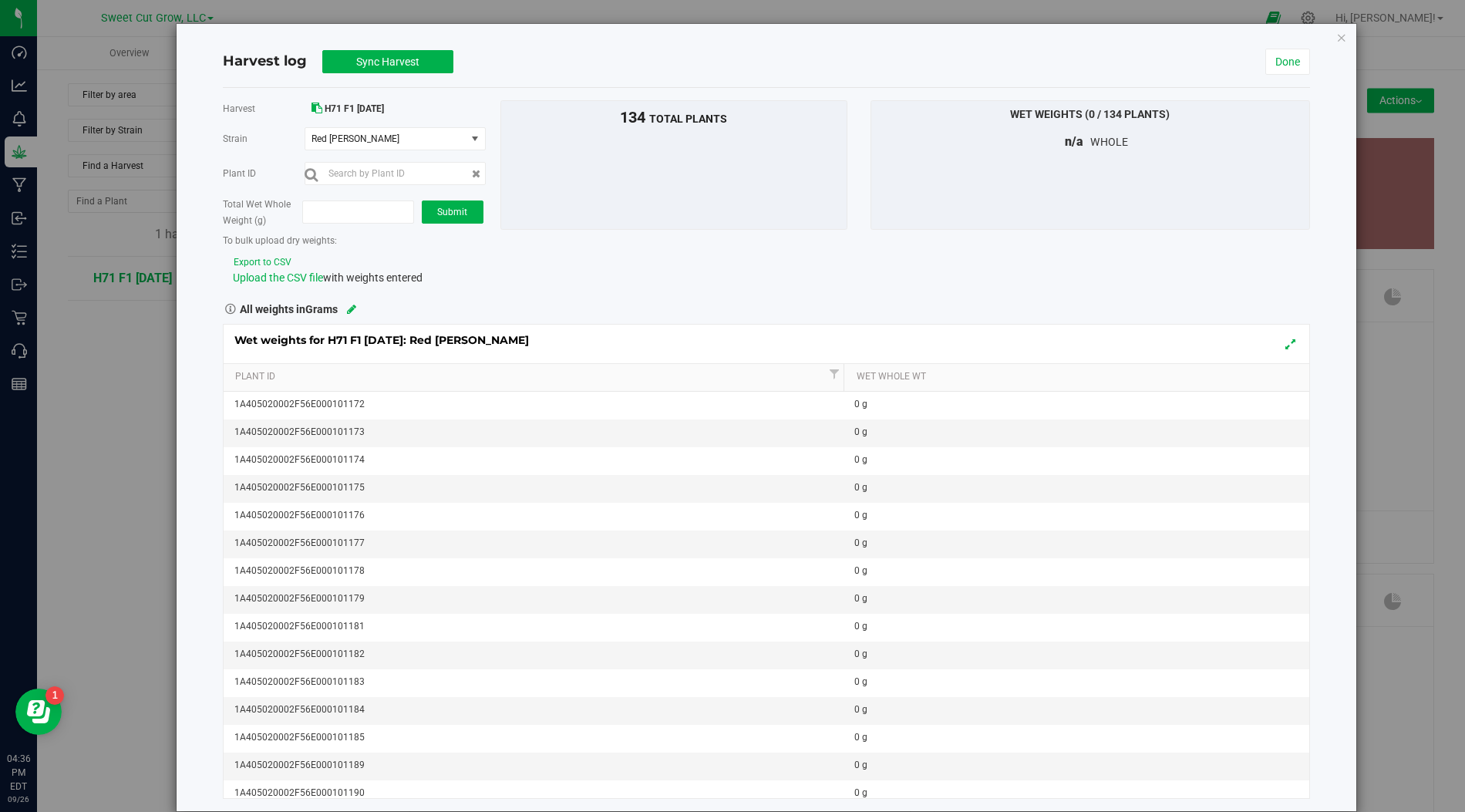
click at [263, 255] on button "Export to CSV" at bounding box center [262, 262] width 59 height 15
